Goal: Information Seeking & Learning: Find contact information

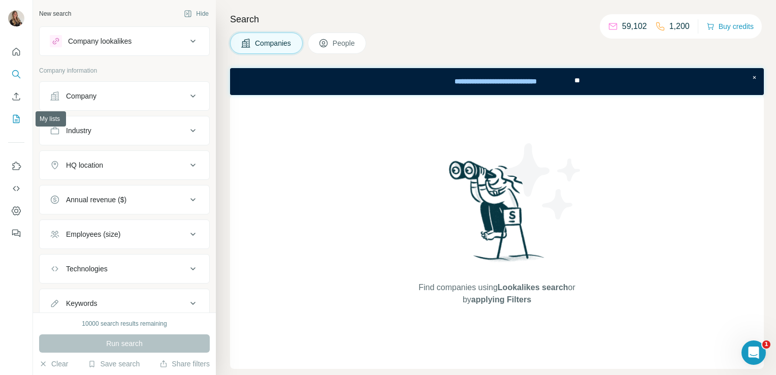
click at [15, 119] on icon "My lists" at bounding box center [16, 119] width 10 height 10
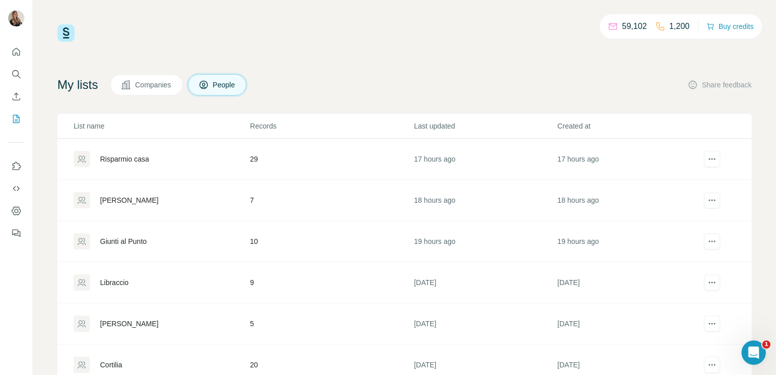
click at [114, 240] on div "Giunti al Punto" at bounding box center [123, 241] width 47 height 10
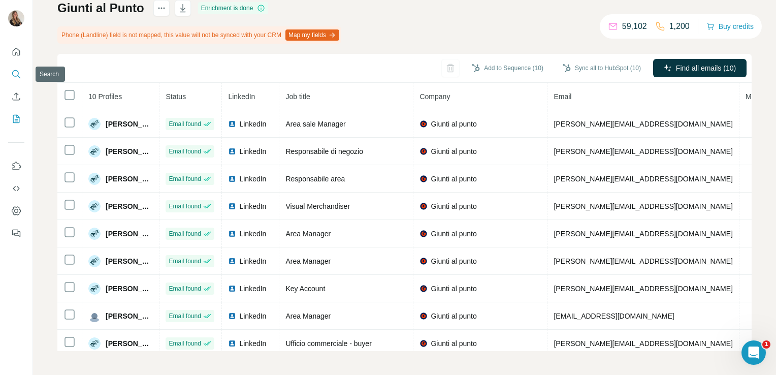
click at [17, 72] on icon "Search" at bounding box center [16, 74] width 10 height 10
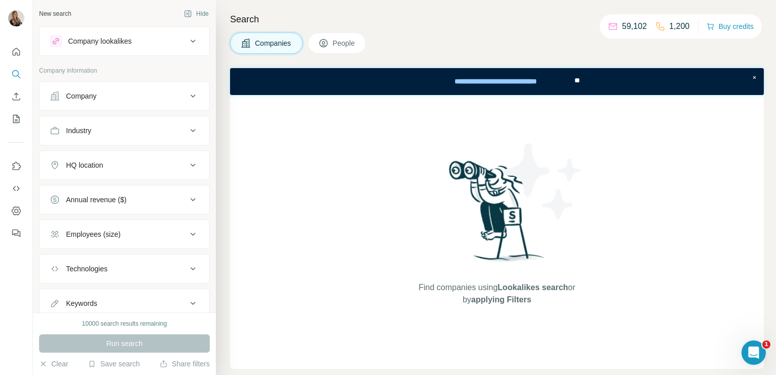
click at [109, 100] on div "Company" at bounding box center [118, 96] width 137 height 10
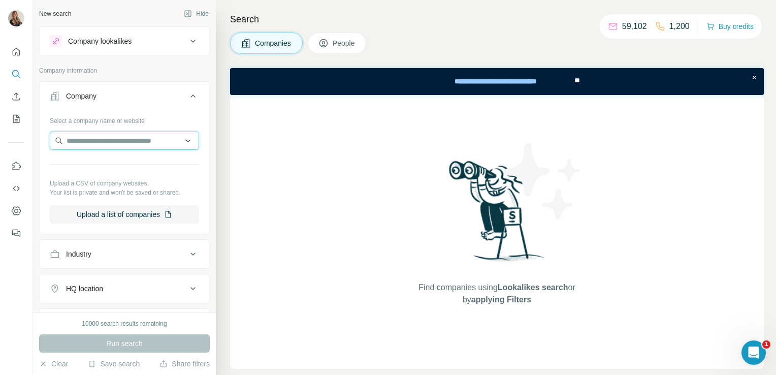
click at [106, 146] on input "text" at bounding box center [124, 141] width 149 height 18
paste input "**********"
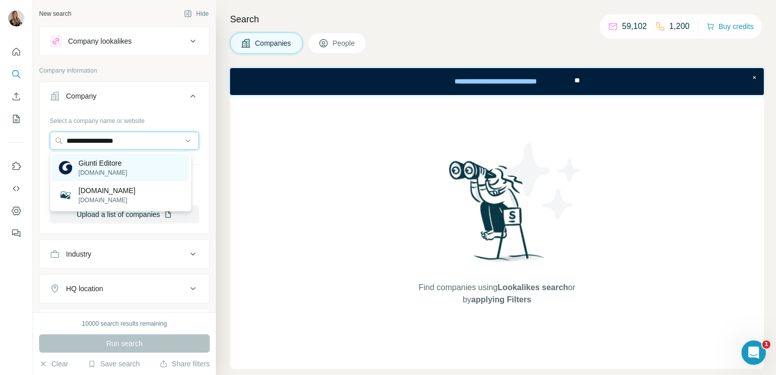
type input "**********"
click at [131, 171] on div "Giunti Editore [DOMAIN_NAME]" at bounding box center [120, 167] width 137 height 27
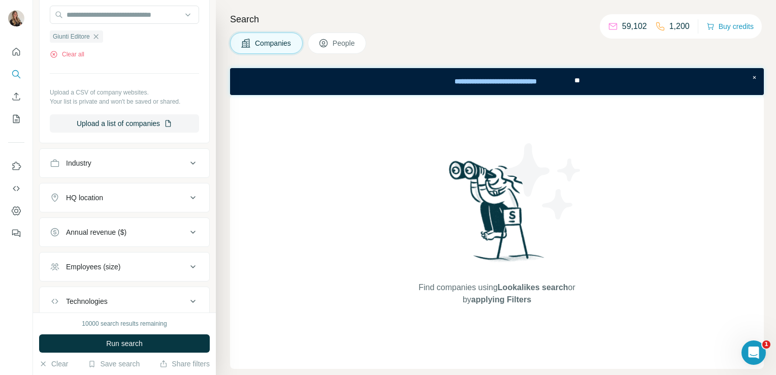
scroll to position [144, 0]
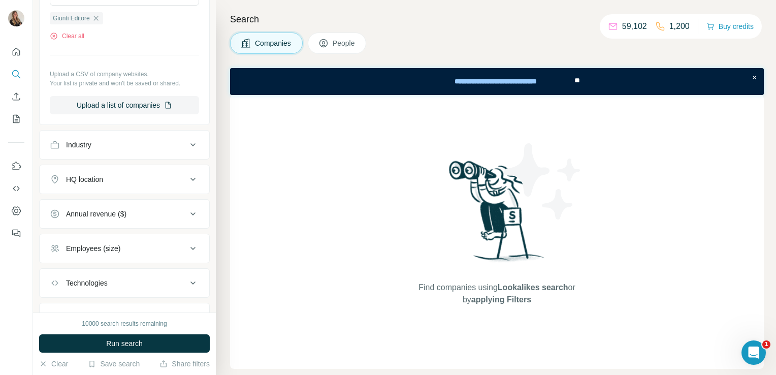
click at [110, 184] on button "HQ location" at bounding box center [125, 179] width 170 height 24
click at [109, 208] on input "text" at bounding box center [124, 205] width 149 height 18
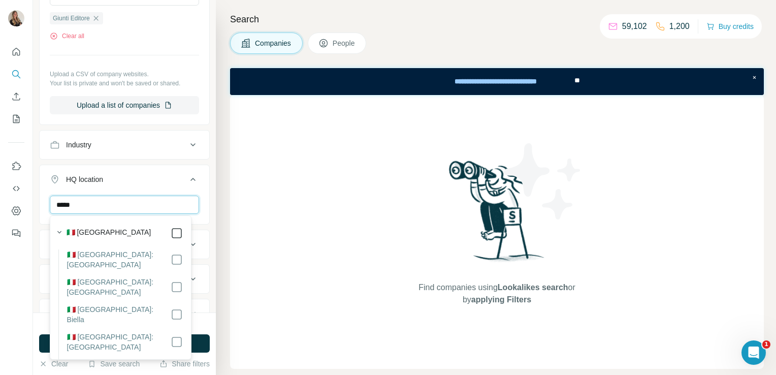
type input "*****"
click at [171, 227] on icon at bounding box center [177, 233] width 12 height 12
click at [277, 227] on div "Find companies using Lookalikes search or by applying Filters" at bounding box center [497, 232] width 534 height 274
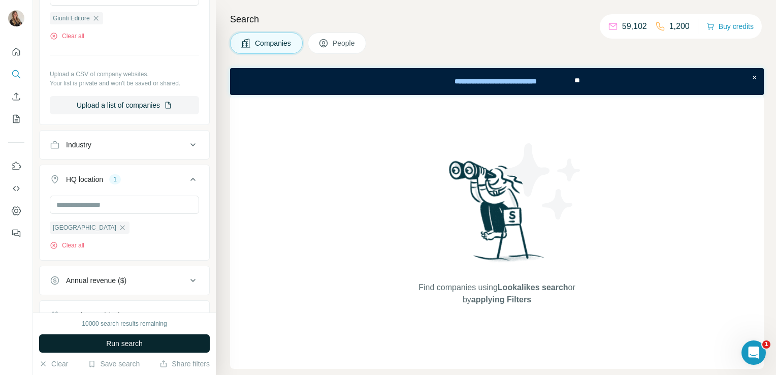
click at [144, 340] on button "Run search" at bounding box center [124, 343] width 171 height 18
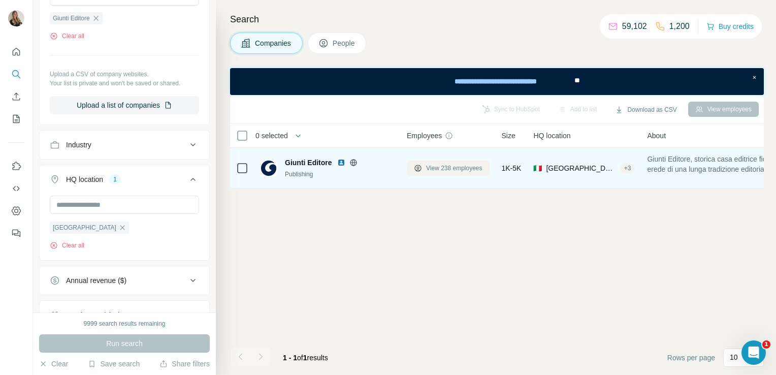
click at [469, 166] on span "View 238 employees" at bounding box center [454, 168] width 56 height 9
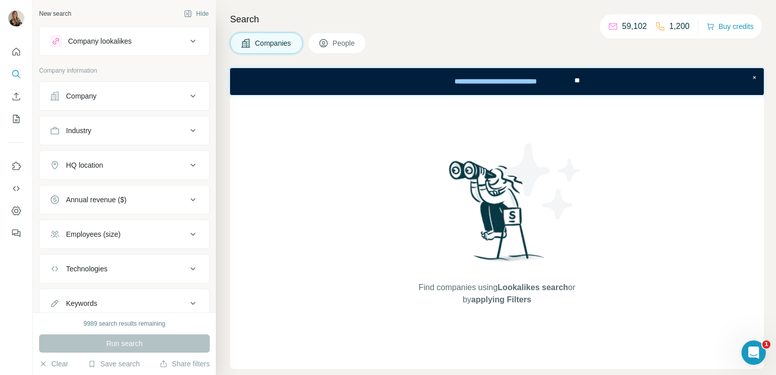
click at [77, 102] on button "Company" at bounding box center [125, 96] width 170 height 24
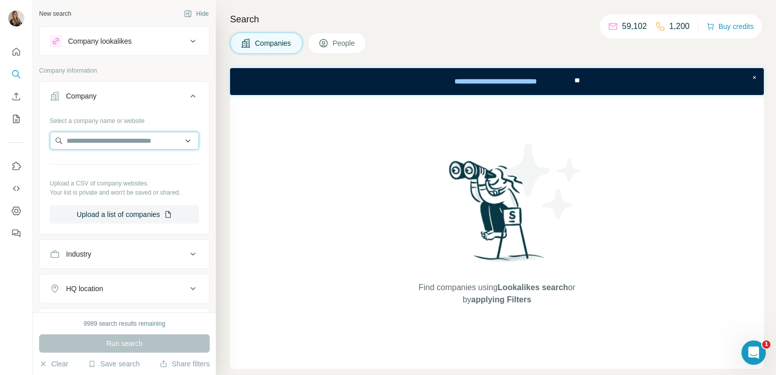
click at [82, 137] on input "text" at bounding box center [124, 141] width 149 height 18
paste input "**********"
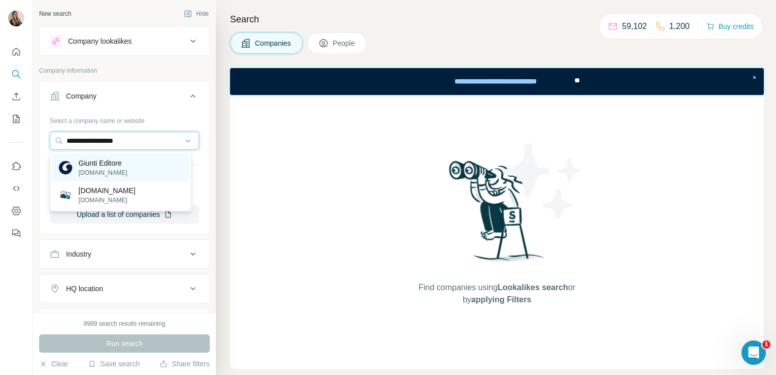
type input "**********"
click at [84, 162] on p "Giunti Editore" at bounding box center [103, 163] width 49 height 10
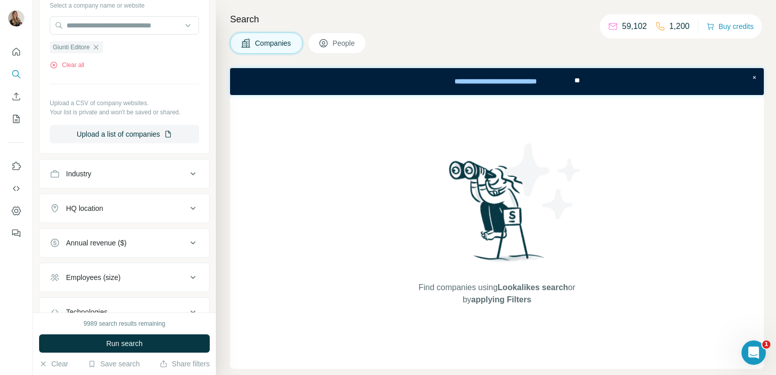
scroll to position [117, 0]
click at [103, 209] on div "HQ location" at bounding box center [84, 207] width 37 height 10
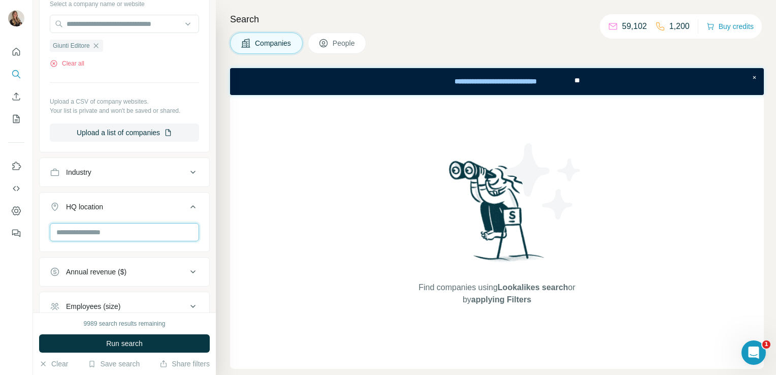
click at [86, 228] on input "text" at bounding box center [124, 232] width 149 height 18
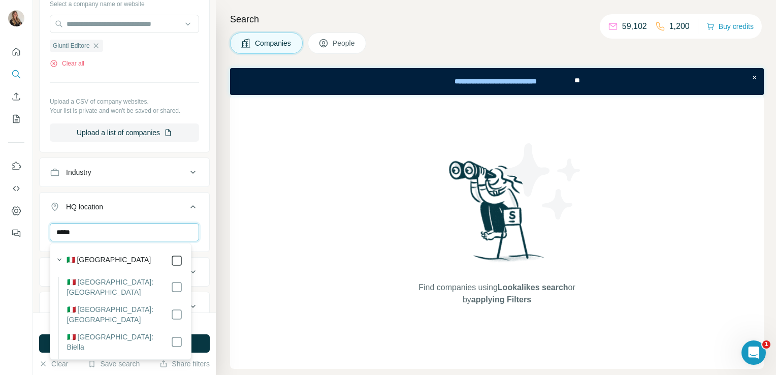
type input "*****"
click at [239, 269] on div "Find companies using Lookalikes search or by applying Filters" at bounding box center [497, 232] width 534 height 274
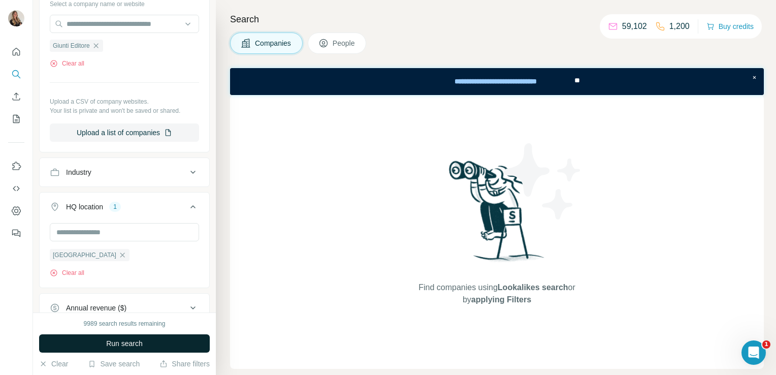
click at [170, 336] on button "Run search" at bounding box center [124, 343] width 171 height 18
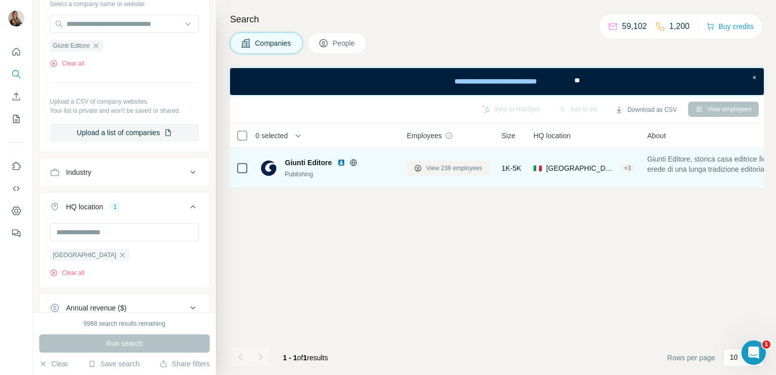
click at [467, 171] on span "View 238 employees" at bounding box center [454, 168] width 56 height 9
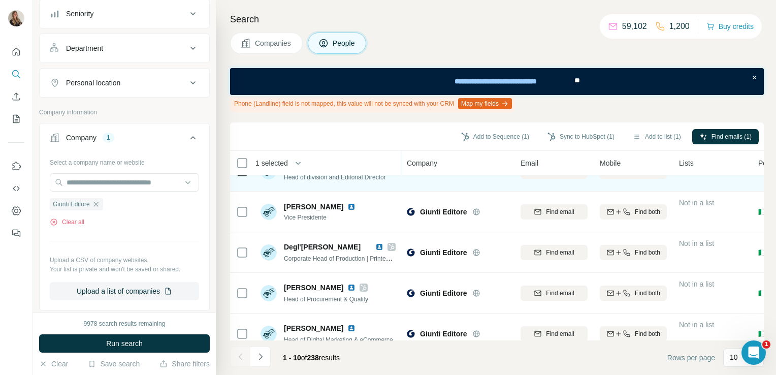
scroll to position [109, 0]
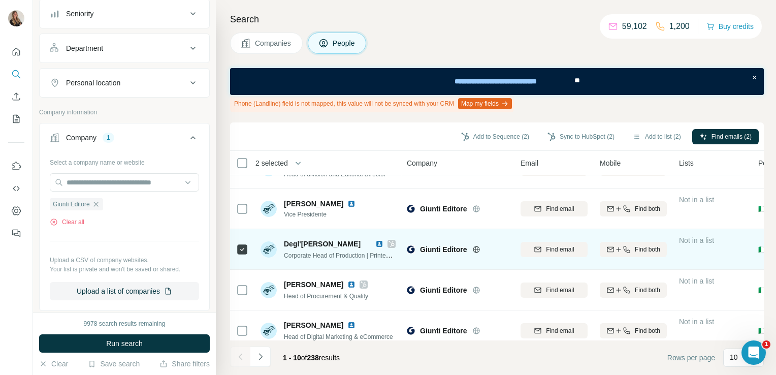
click at [389, 244] on icon at bounding box center [392, 244] width 6 height 8
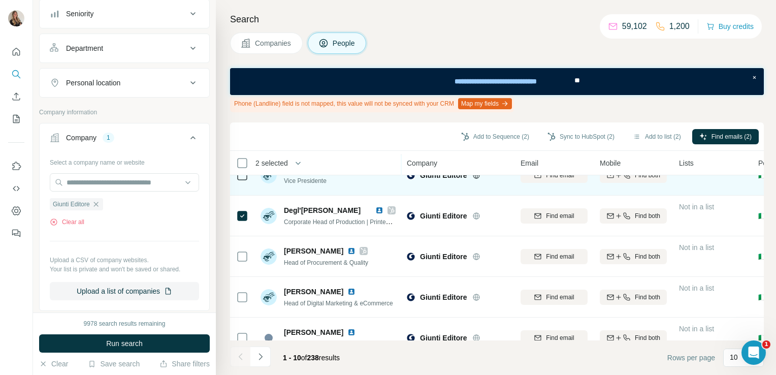
scroll to position [143, 0]
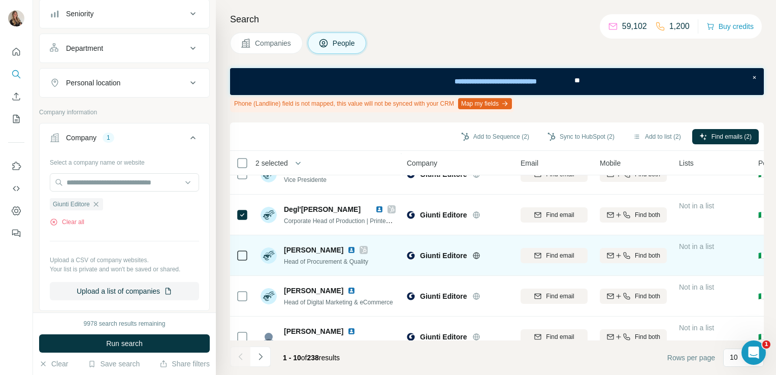
click at [356, 247] on img at bounding box center [352, 250] width 8 height 8
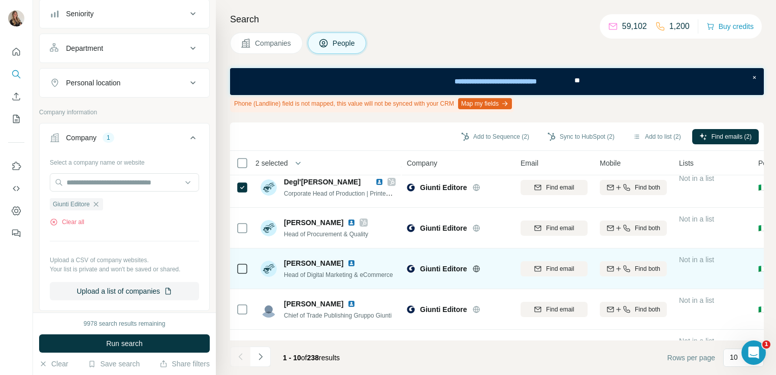
scroll to position [172, 0]
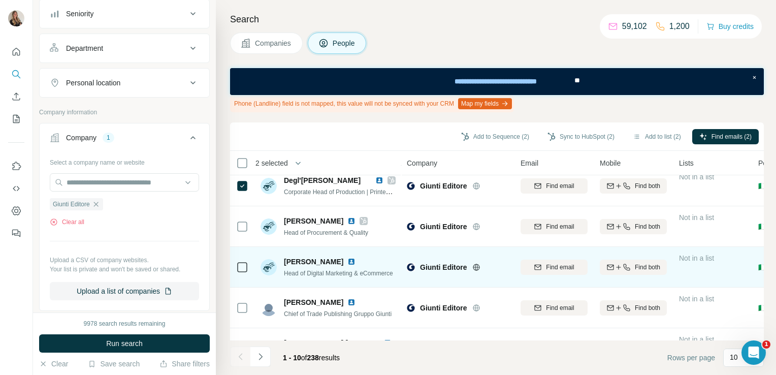
click at [352, 261] on img at bounding box center [352, 262] width 8 height 8
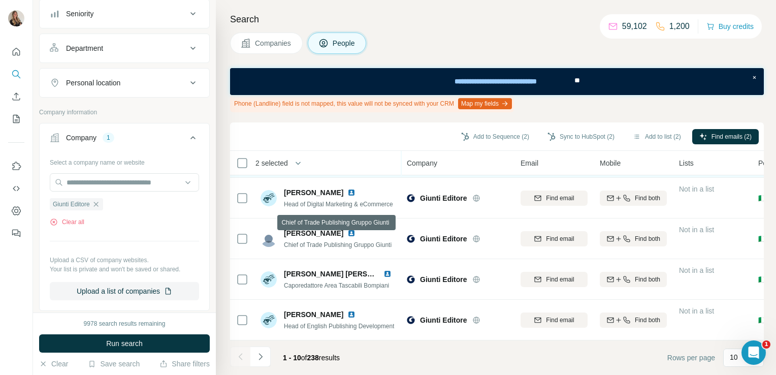
scroll to position [246, 0]
click at [258, 354] on icon "Navigate to next page" at bounding box center [261, 357] width 10 height 10
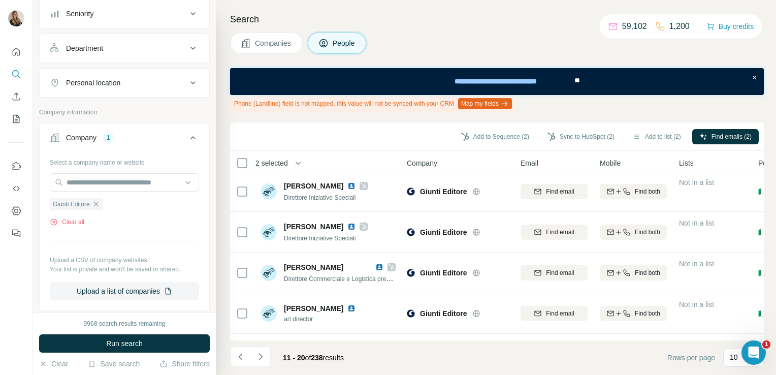
scroll to position [45, 0]
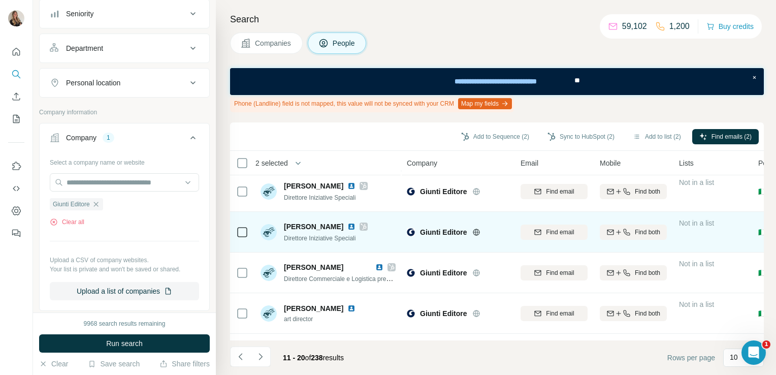
click at [367, 225] on icon at bounding box center [364, 227] width 6 height 6
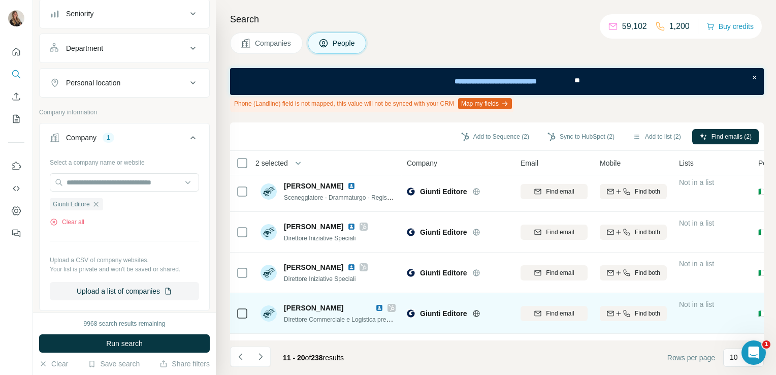
scroll to position [4, 0]
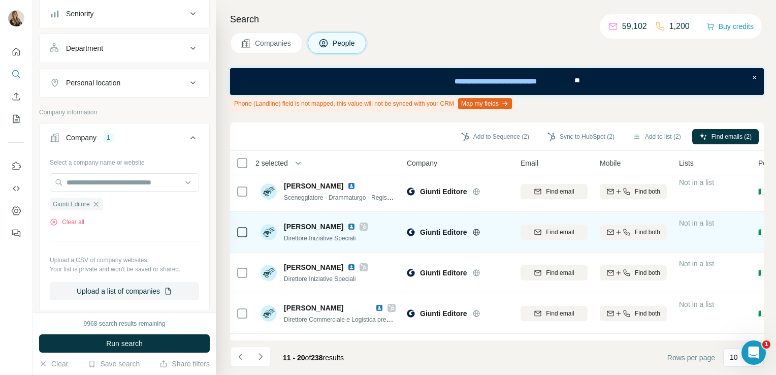
click at [356, 226] on img at bounding box center [352, 227] width 8 height 8
click at [367, 228] on icon at bounding box center [364, 227] width 6 height 6
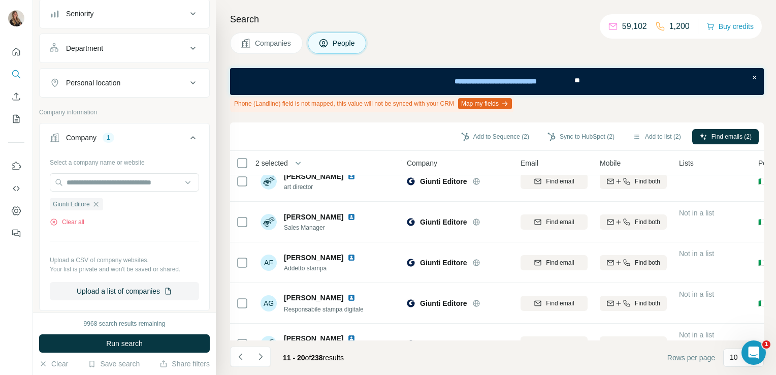
scroll to position [246, 0]
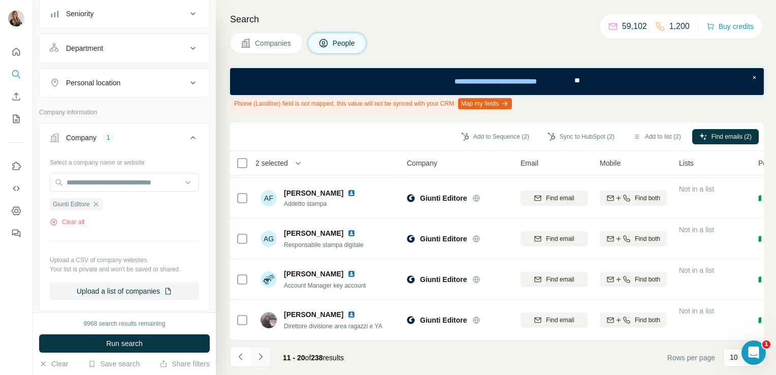
click at [260, 355] on icon "Navigate to next page" at bounding box center [261, 356] width 4 height 7
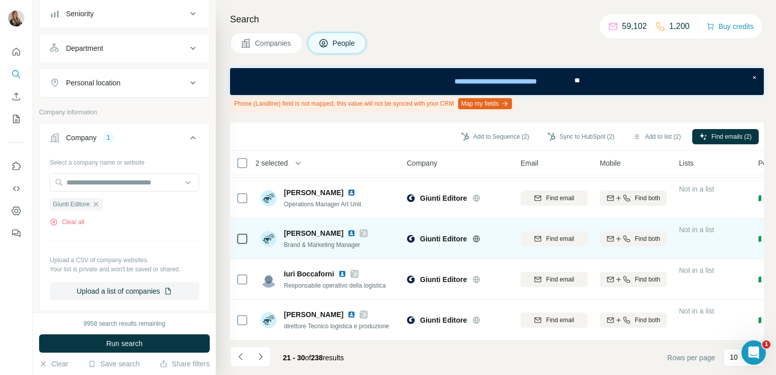
click at [348, 229] on img at bounding box center [352, 233] width 8 height 8
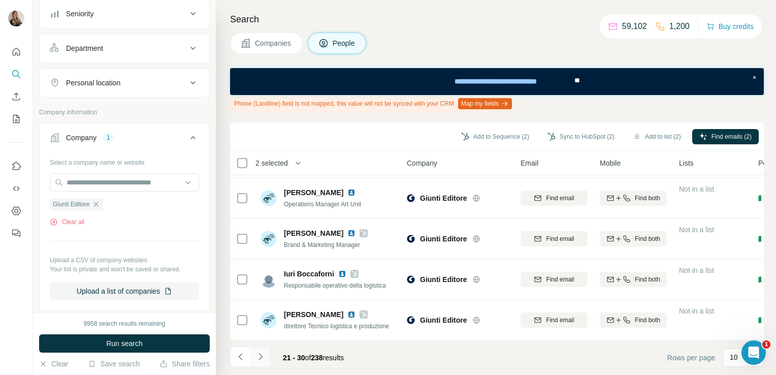
click at [256, 362] on button "Navigate to next page" at bounding box center [260, 357] width 20 height 20
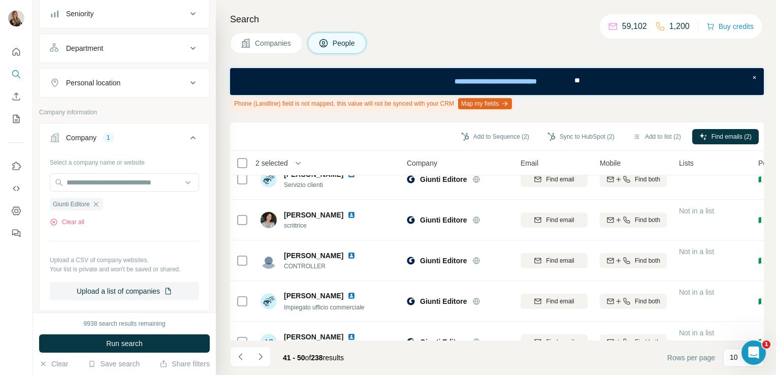
scroll to position [35, 0]
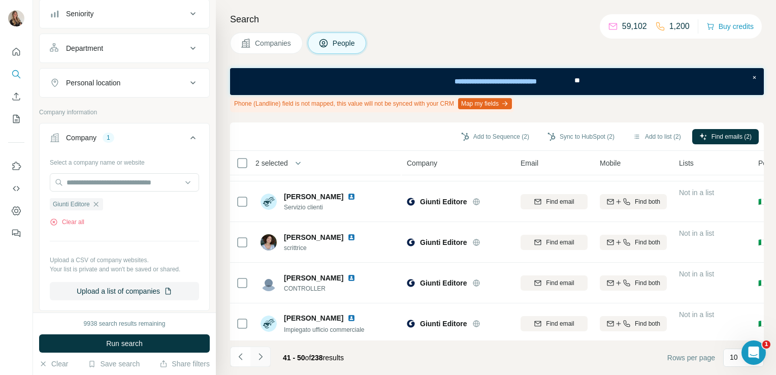
click at [267, 353] on button "Navigate to next page" at bounding box center [260, 357] width 20 height 20
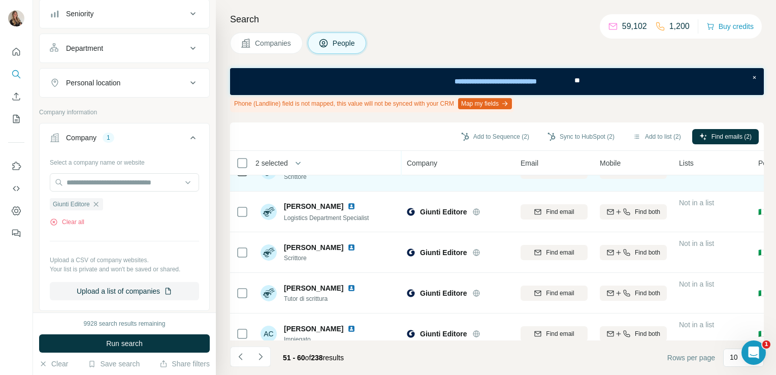
scroll to position [106, 0]
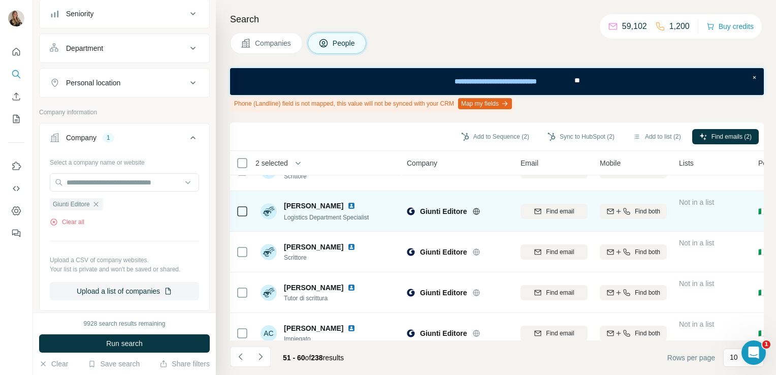
click at [348, 206] on img at bounding box center [352, 206] width 8 height 8
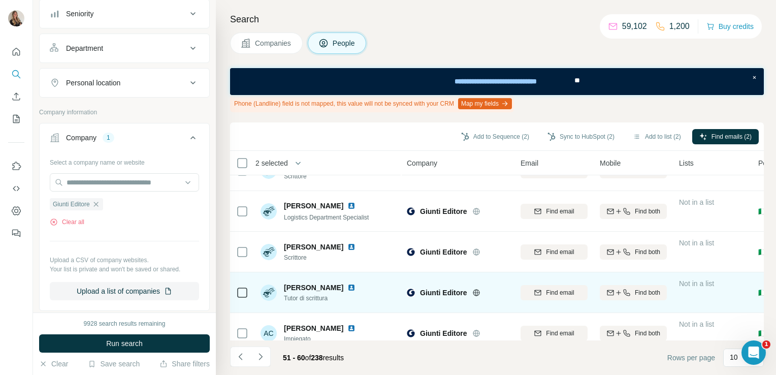
scroll to position [246, 0]
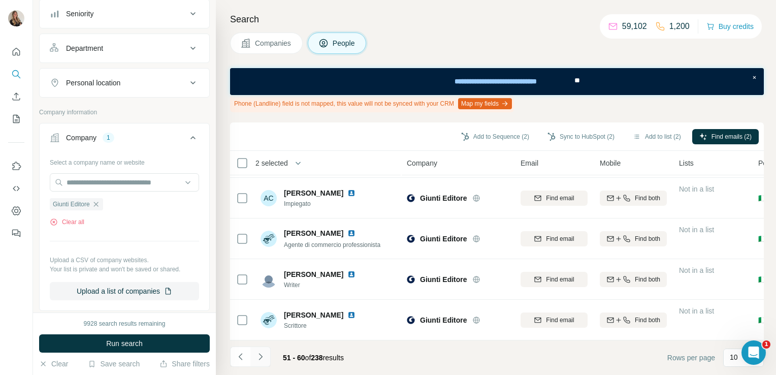
click at [261, 354] on icon "Navigate to next page" at bounding box center [261, 357] width 10 height 10
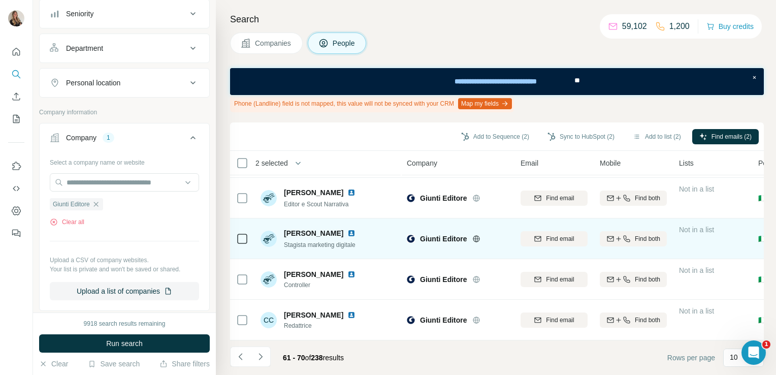
click at [348, 231] on img at bounding box center [352, 233] width 8 height 8
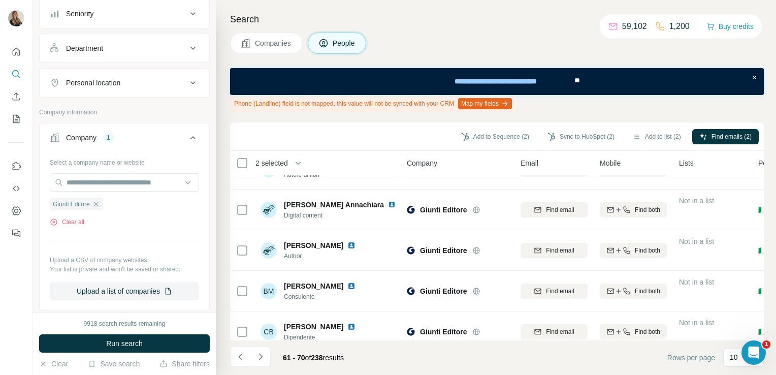
scroll to position [0, 0]
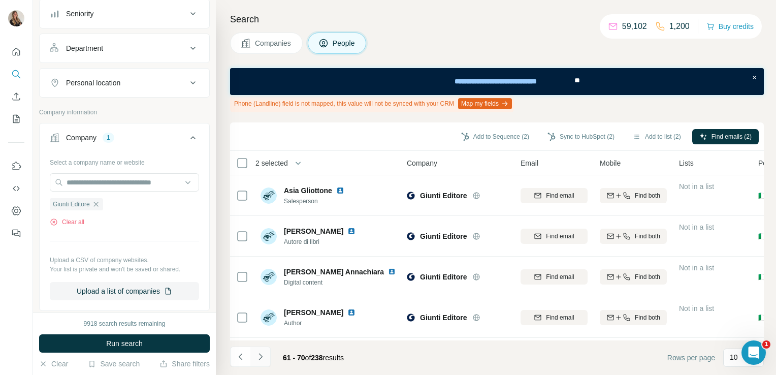
click at [262, 359] on icon "Navigate to next page" at bounding box center [261, 357] width 10 height 10
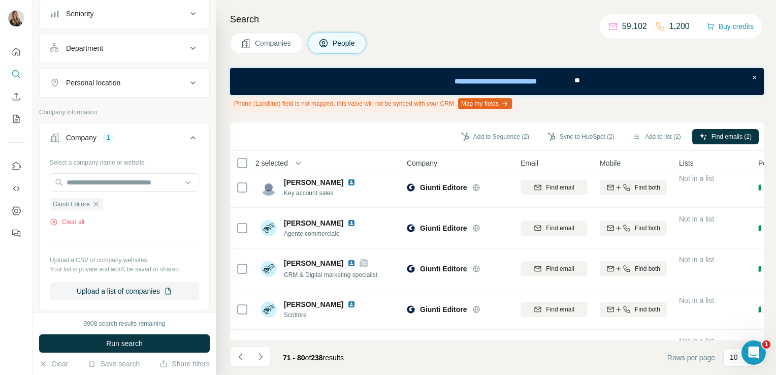
scroll to position [246, 0]
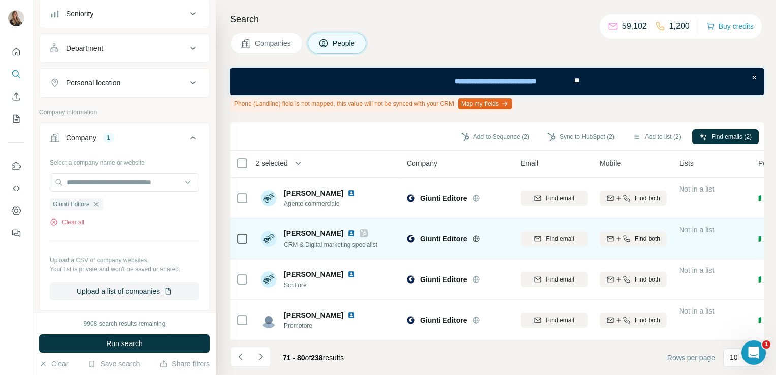
click at [348, 229] on img at bounding box center [352, 233] width 8 height 8
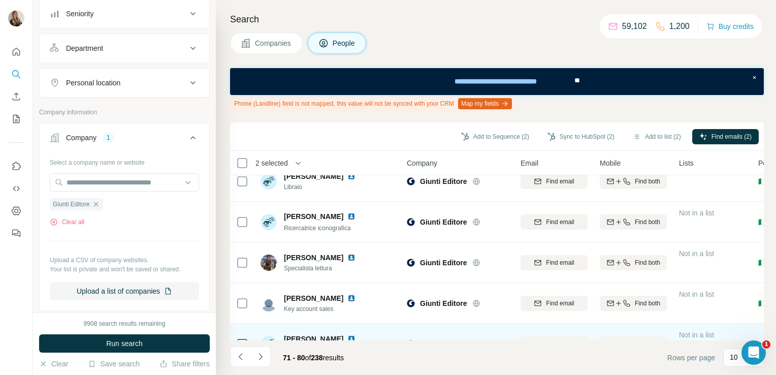
scroll to position [0, 0]
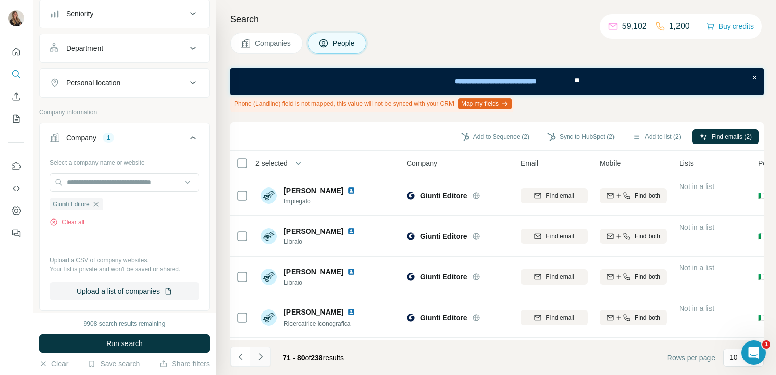
click at [258, 366] on button "Navigate to next page" at bounding box center [260, 357] width 20 height 20
click at [262, 360] on icon "Navigate to next page" at bounding box center [261, 357] width 10 height 10
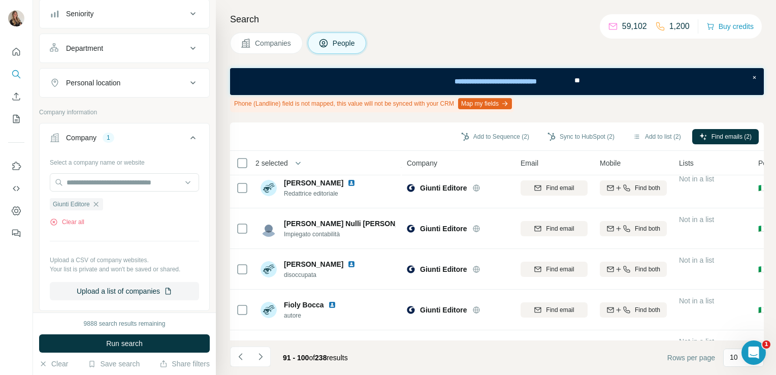
scroll to position [209, 0]
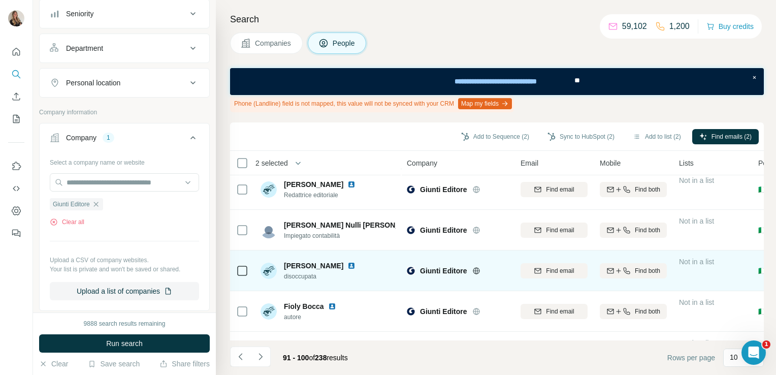
click at [348, 264] on img at bounding box center [352, 266] width 8 height 8
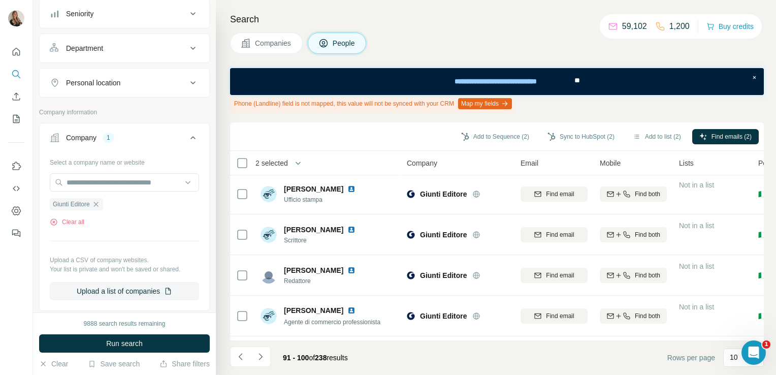
scroll to position [0, 0]
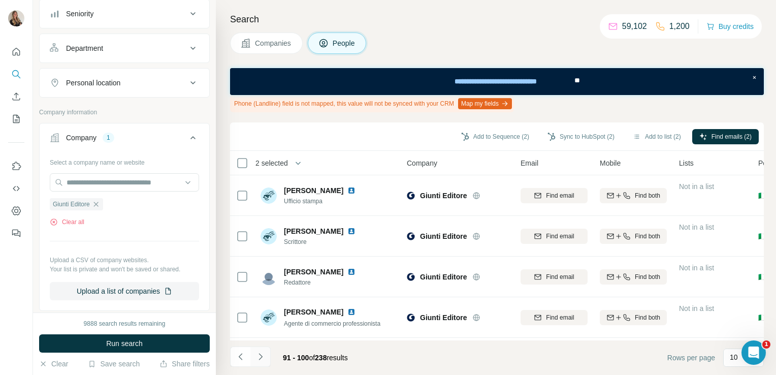
click at [261, 357] on icon "Navigate to next page" at bounding box center [261, 356] width 4 height 7
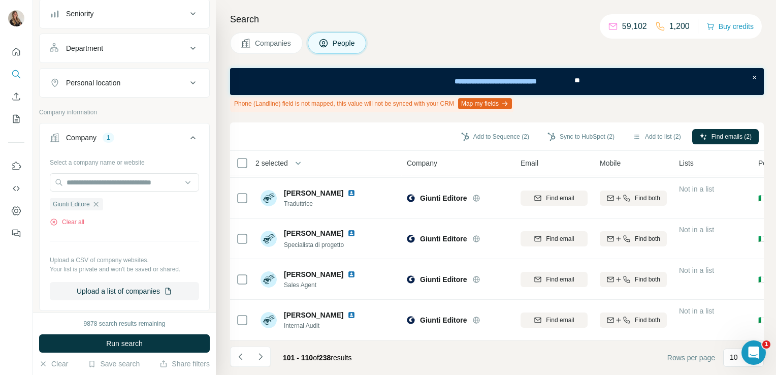
scroll to position [246, 0]
click at [262, 357] on icon "Navigate to next page" at bounding box center [261, 357] width 10 height 10
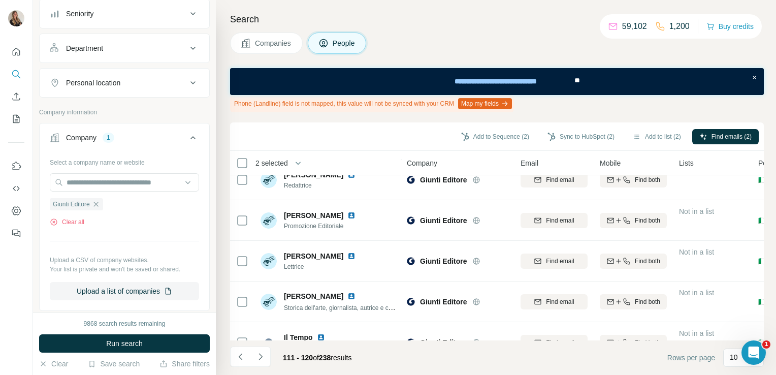
scroll to position [0, 0]
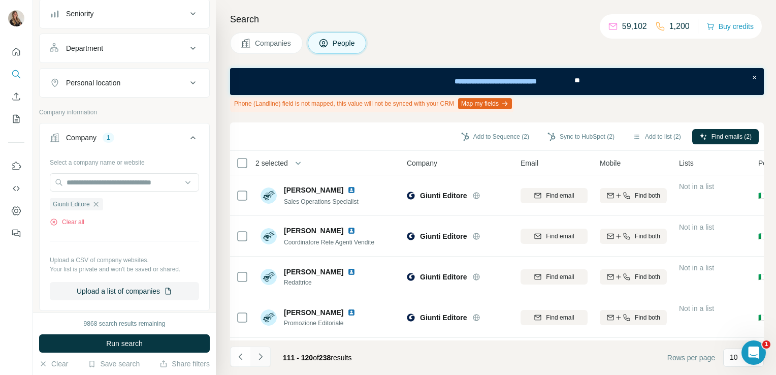
click at [260, 354] on icon "Navigate to next page" at bounding box center [261, 357] width 10 height 10
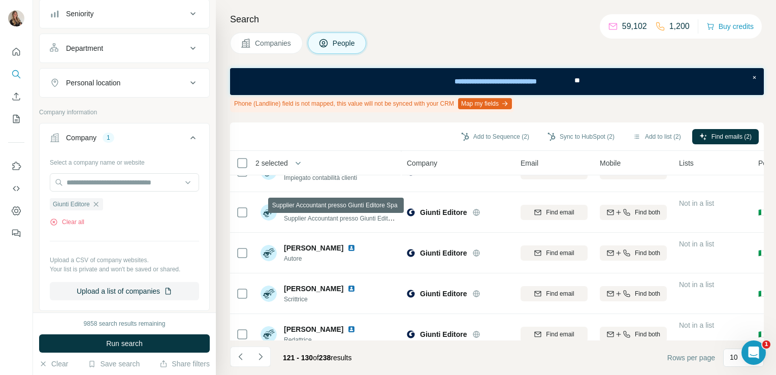
scroll to position [185, 0]
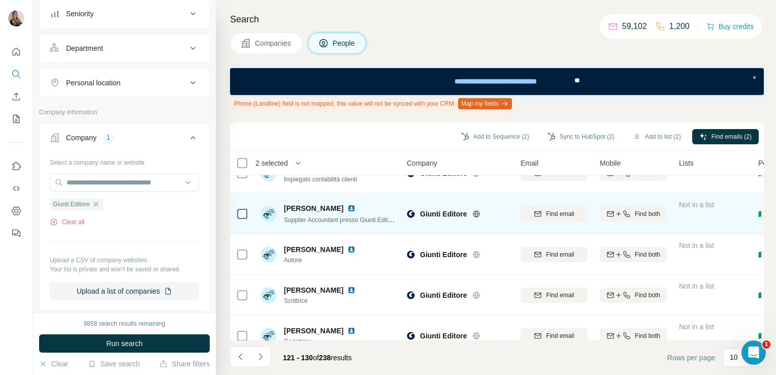
click at [348, 208] on img at bounding box center [352, 208] width 8 height 8
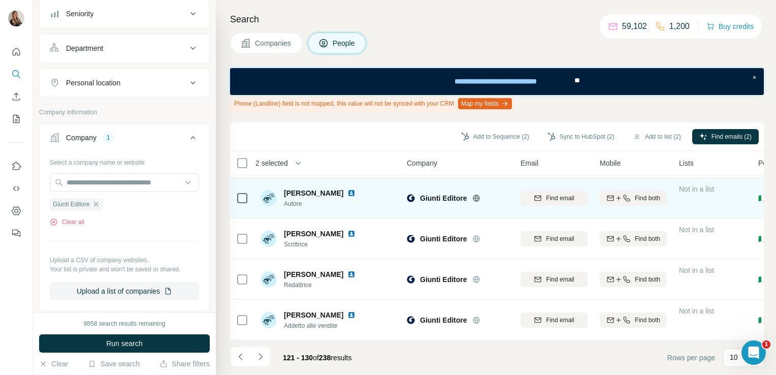
scroll to position [0, 0]
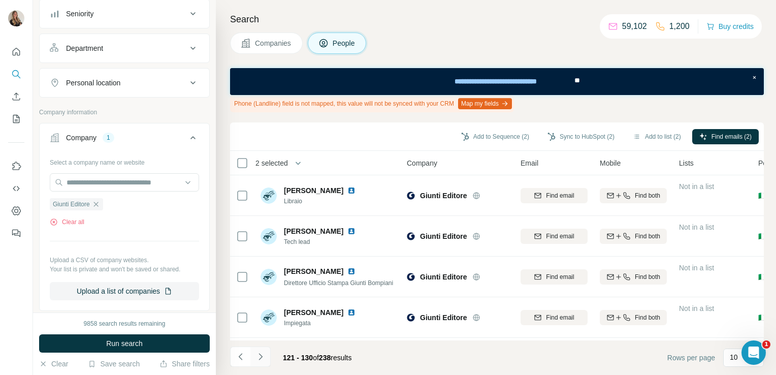
click at [258, 356] on icon "Navigate to next page" at bounding box center [261, 357] width 10 height 10
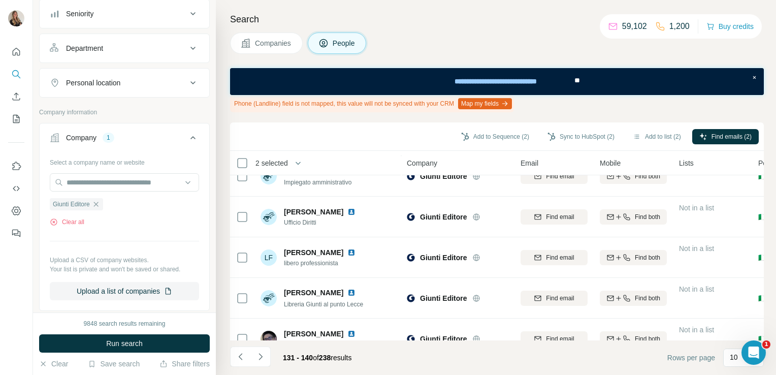
scroll to position [246, 0]
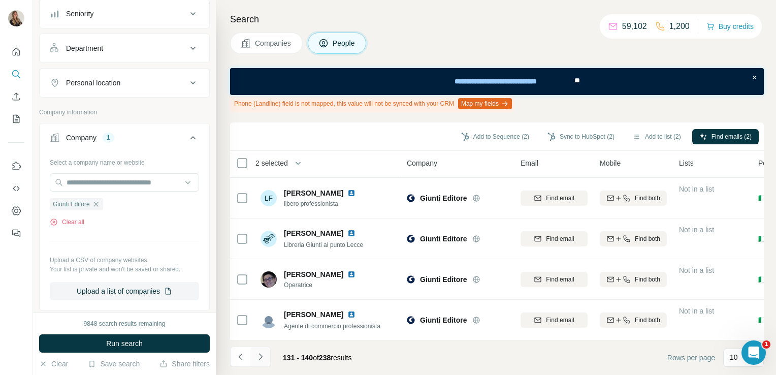
click at [265, 353] on button "Navigate to next page" at bounding box center [260, 357] width 20 height 20
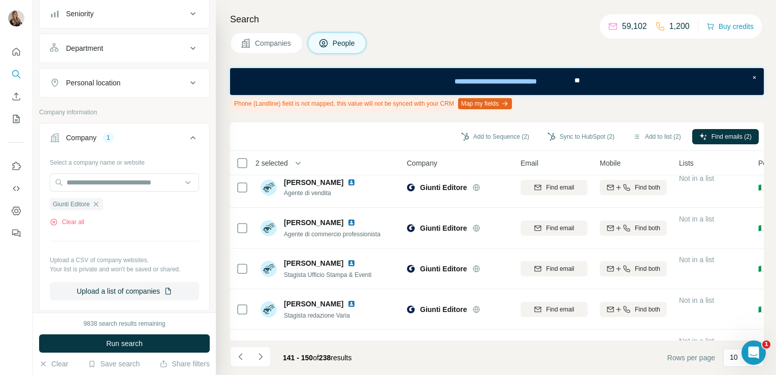
scroll to position [0, 0]
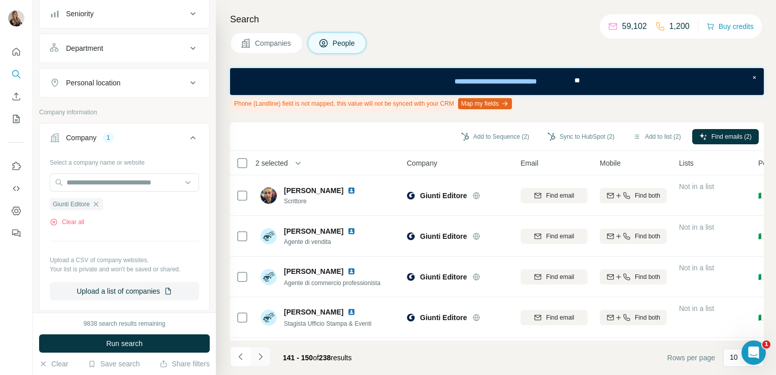
click at [262, 360] on icon "Navigate to next page" at bounding box center [261, 357] width 10 height 10
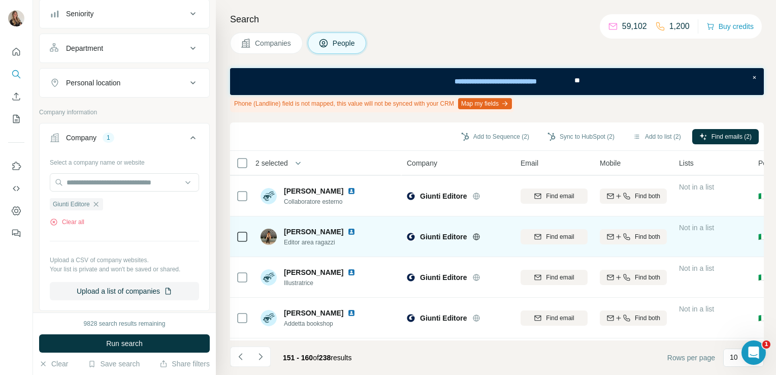
click at [348, 231] on img at bounding box center [352, 232] width 8 height 8
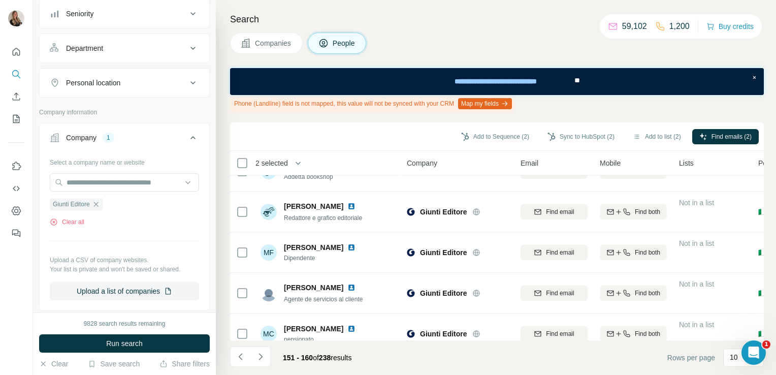
scroll to position [246, 0]
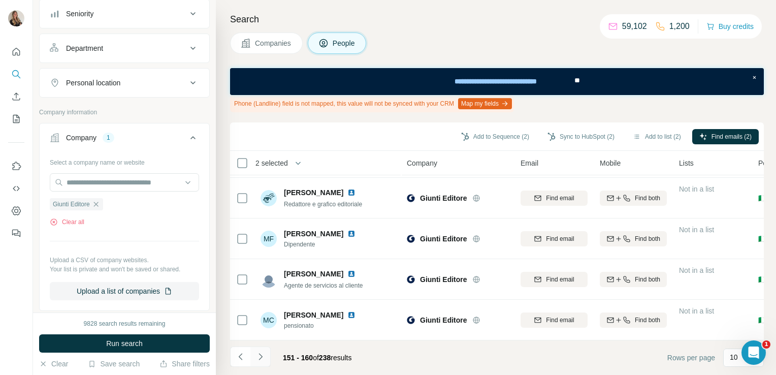
click at [259, 349] on button "Navigate to next page" at bounding box center [260, 357] width 20 height 20
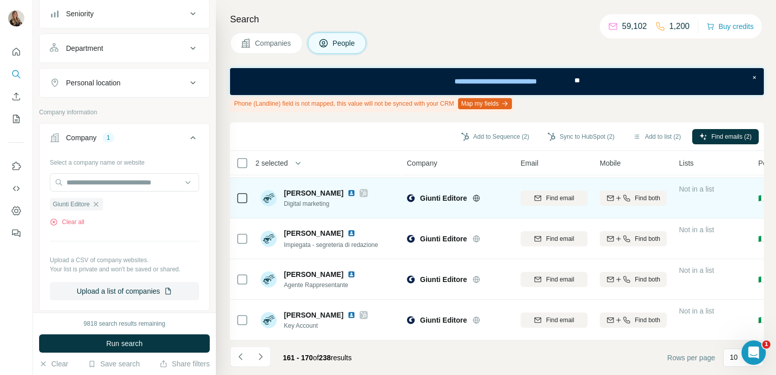
click at [350, 189] on img at bounding box center [352, 193] width 8 height 8
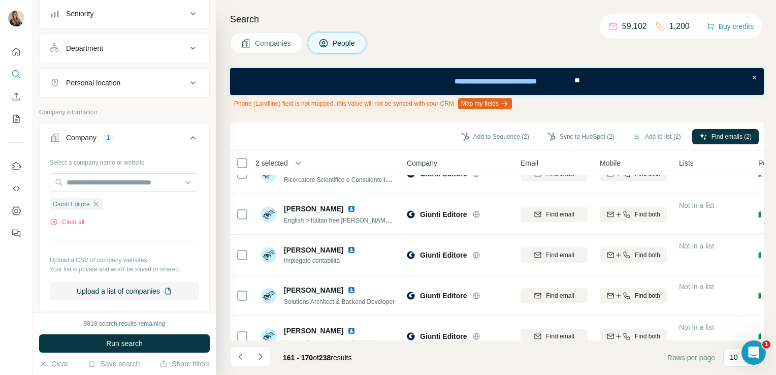
scroll to position [0, 0]
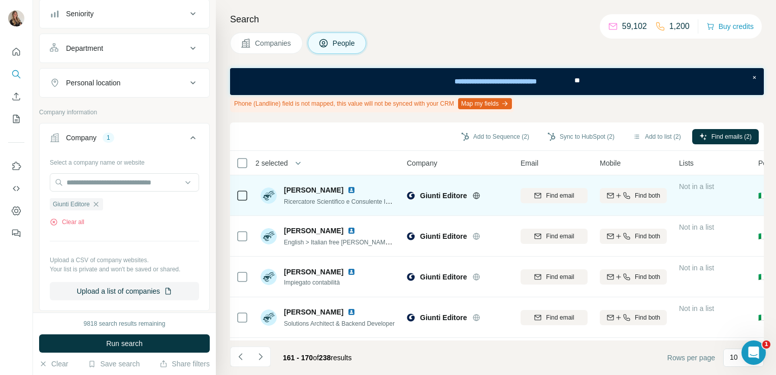
click at [348, 188] on img at bounding box center [352, 190] width 8 height 8
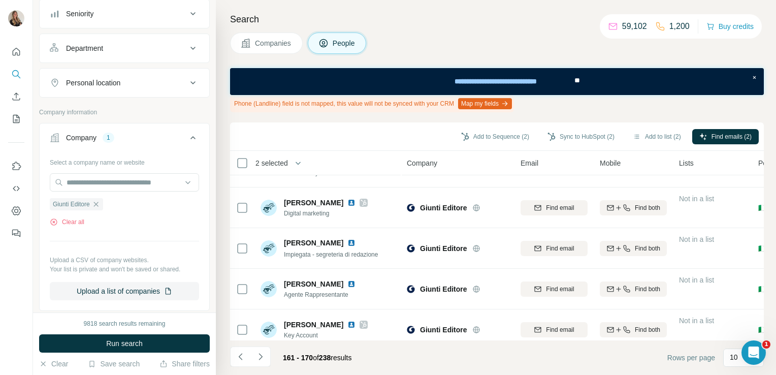
scroll to position [246, 0]
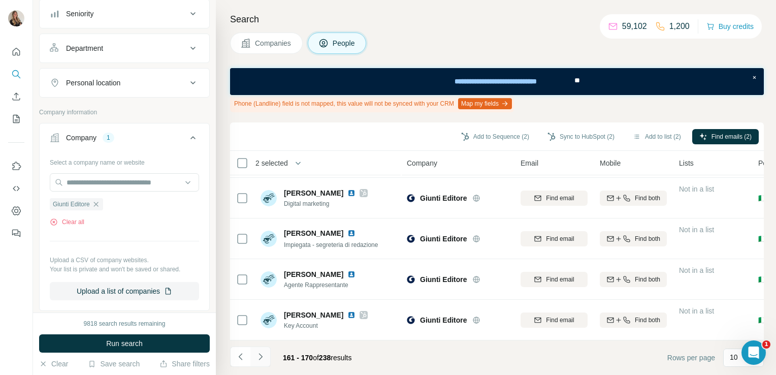
click at [262, 359] on icon "Navigate to next page" at bounding box center [261, 357] width 10 height 10
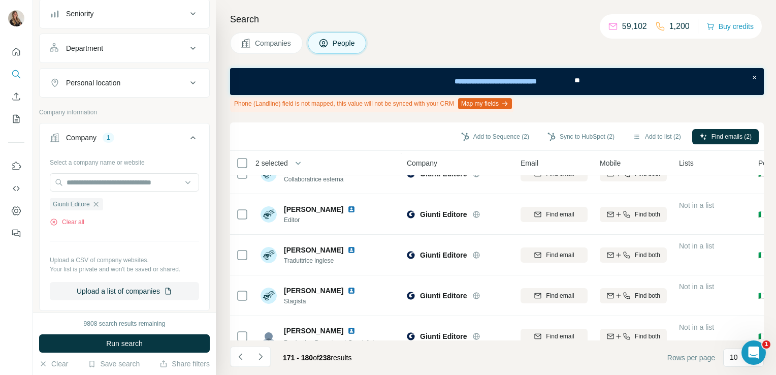
scroll to position [0, 0]
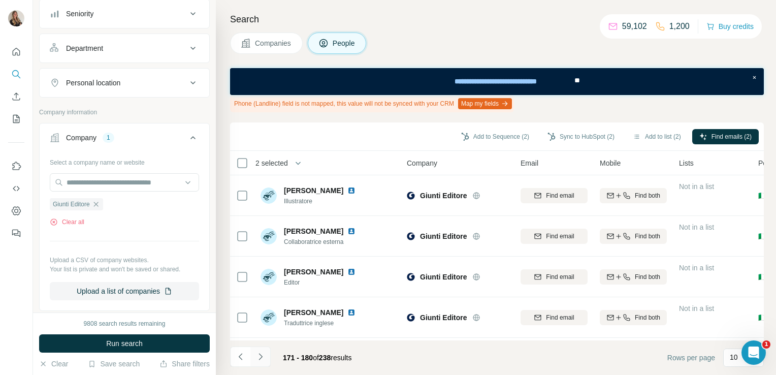
click at [258, 355] on icon "Navigate to next page" at bounding box center [261, 357] width 10 height 10
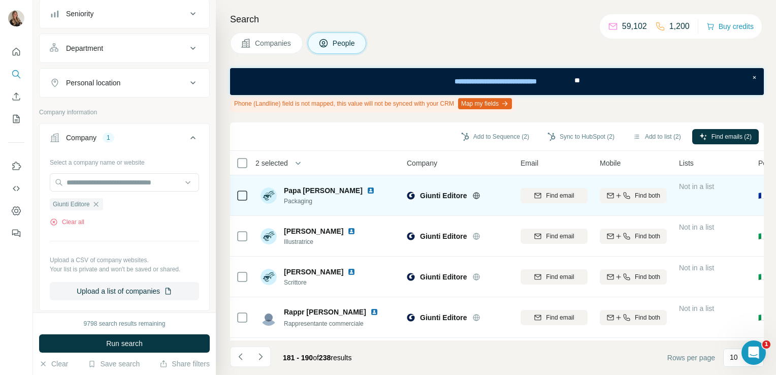
click at [367, 193] on img at bounding box center [371, 190] width 8 height 8
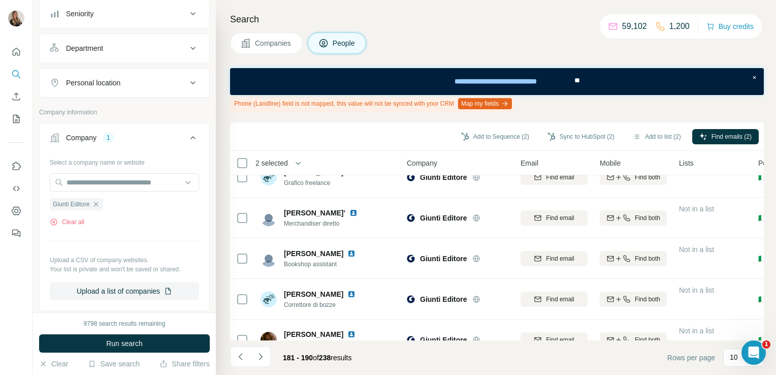
scroll to position [246, 0]
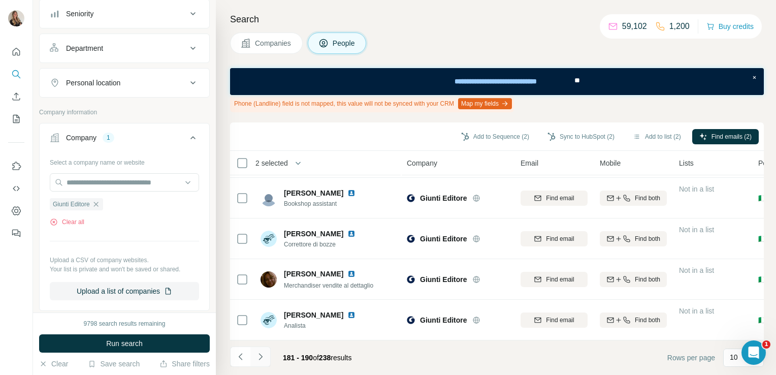
click at [256, 361] on icon "Navigate to next page" at bounding box center [261, 357] width 10 height 10
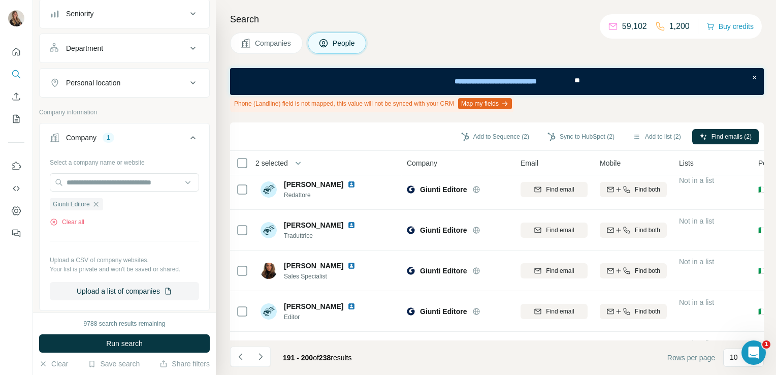
scroll to position [0, 0]
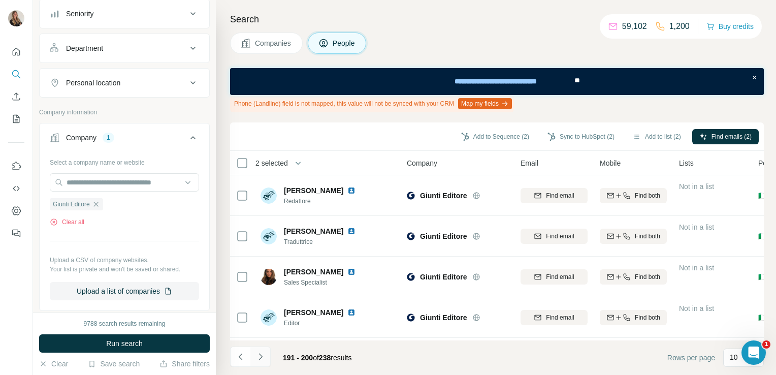
click at [262, 358] on icon "Navigate to next page" at bounding box center [261, 357] width 10 height 10
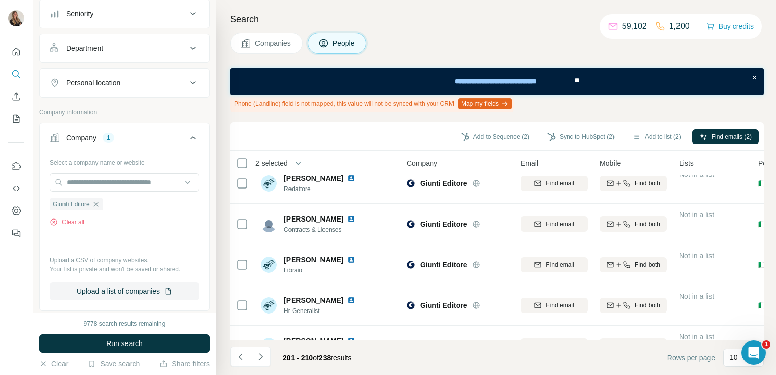
scroll to position [246, 0]
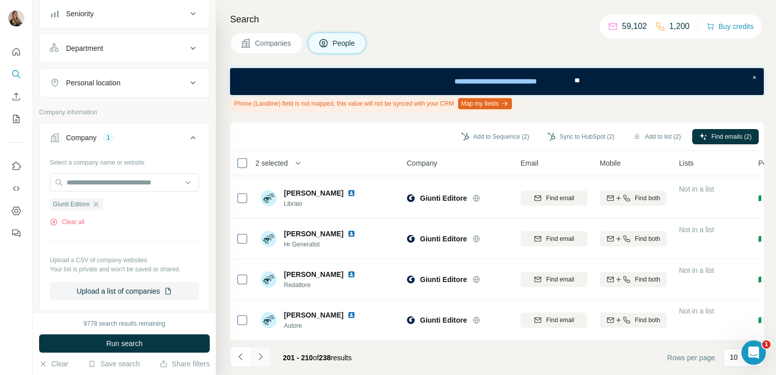
click at [266, 354] on button "Navigate to next page" at bounding box center [260, 357] width 20 height 20
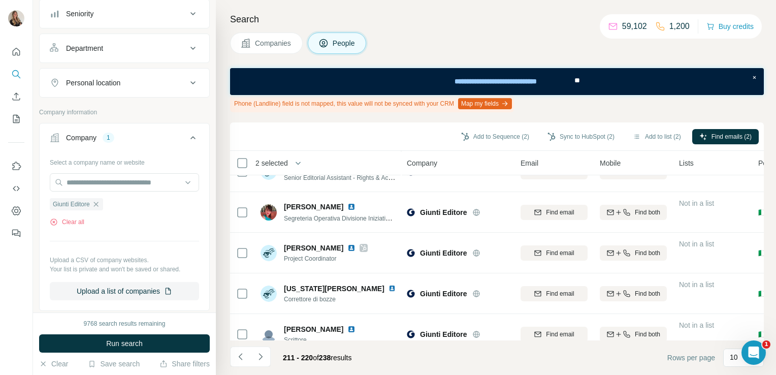
scroll to position [61, 0]
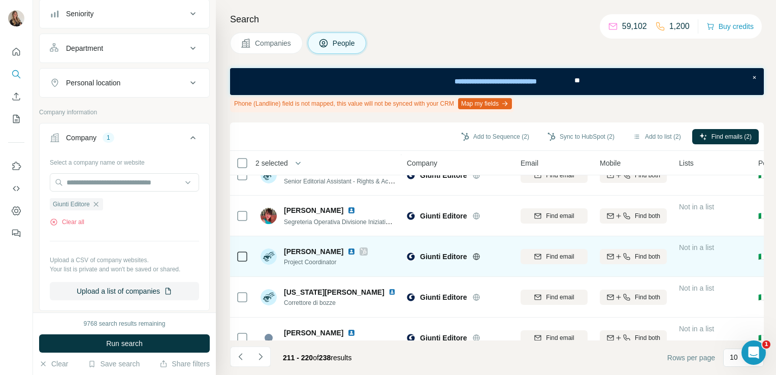
click at [348, 249] on img at bounding box center [352, 251] width 8 height 8
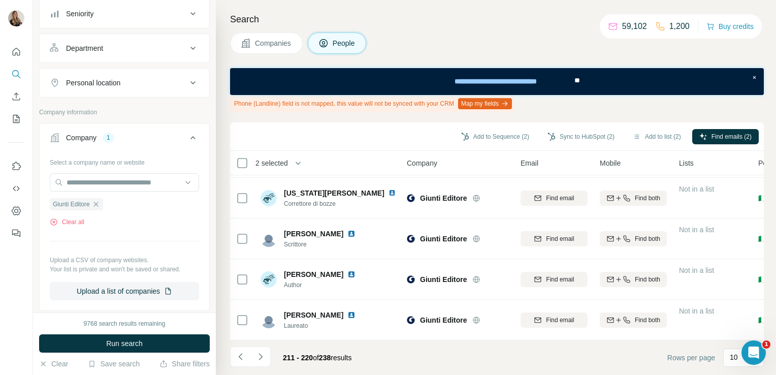
scroll to position [246, 0]
click at [261, 363] on button "Navigate to next page" at bounding box center [260, 357] width 20 height 20
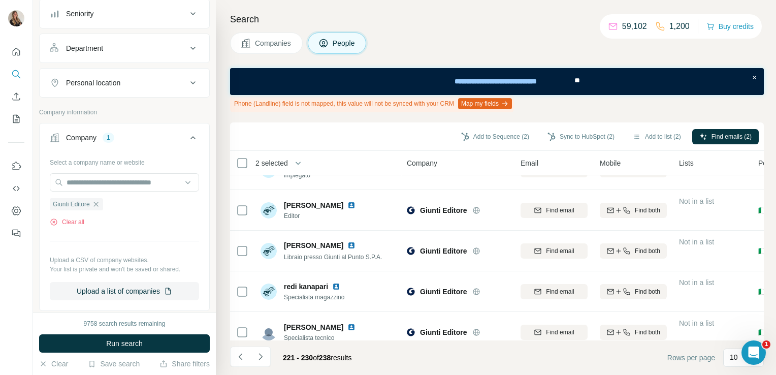
scroll to position [0, 0]
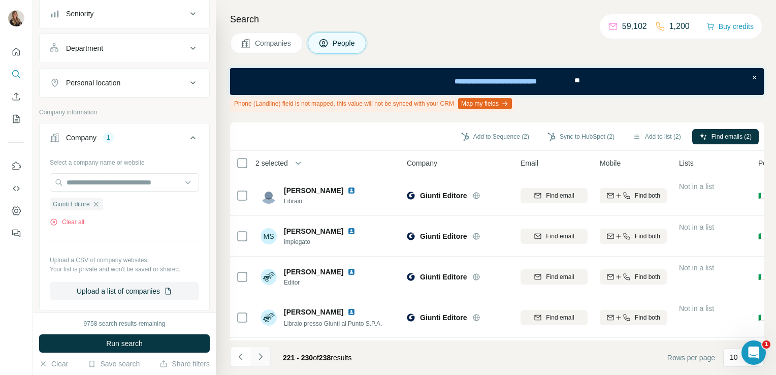
click at [256, 357] on icon "Navigate to next page" at bounding box center [261, 357] width 10 height 10
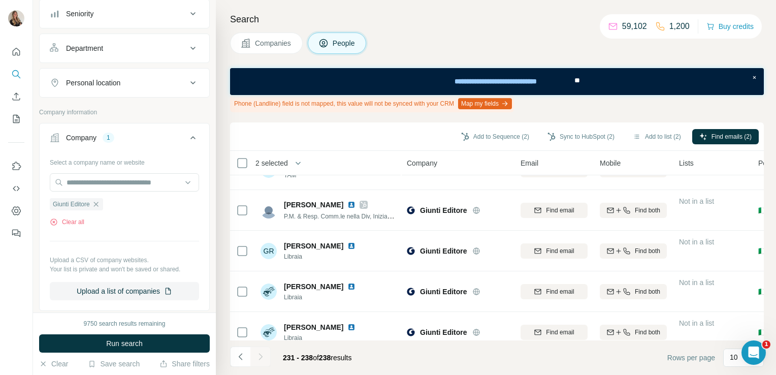
scroll to position [71, 0]
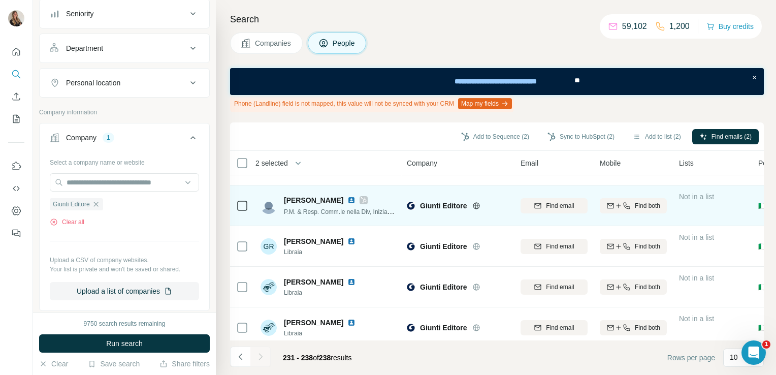
click at [356, 198] on img at bounding box center [352, 200] width 8 height 8
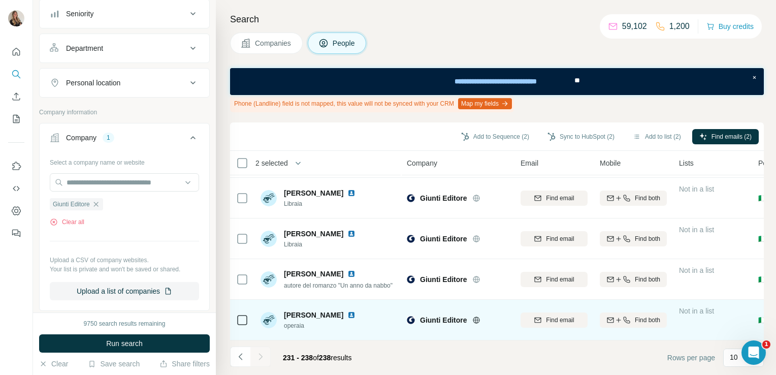
scroll to position [0, 0]
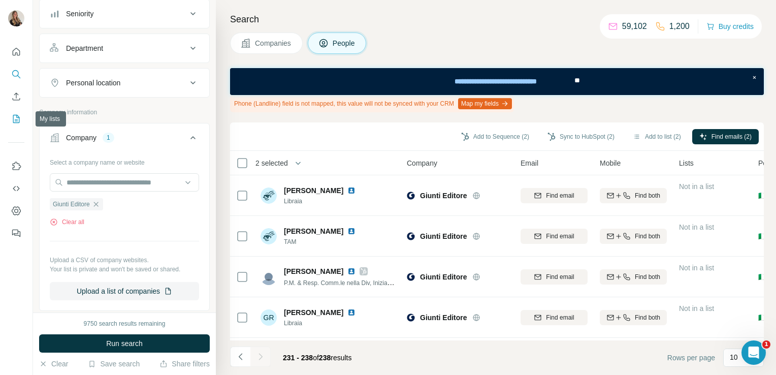
click at [17, 120] on icon "My lists" at bounding box center [16, 119] width 10 height 10
